Goal: Entertainment & Leisure: Browse casually

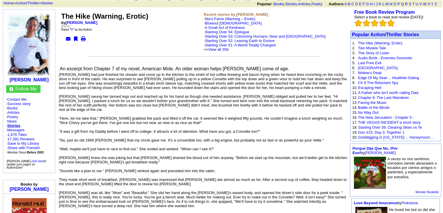
scroll to position [29, 0]
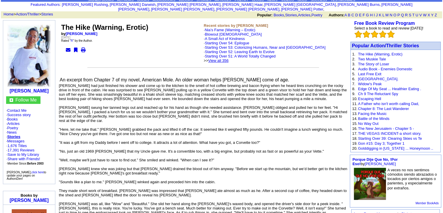
click at [229, 58] on link "View all 356" at bounding box center [218, 60] width 20 height 4
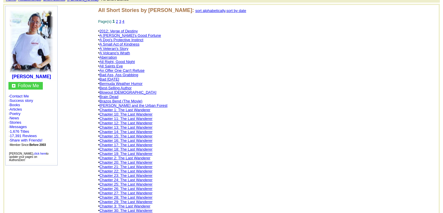
scroll to position [39, 0]
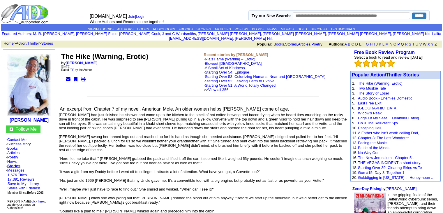
scroll to position [29, 0]
